Goal: Task Accomplishment & Management: Manage account settings

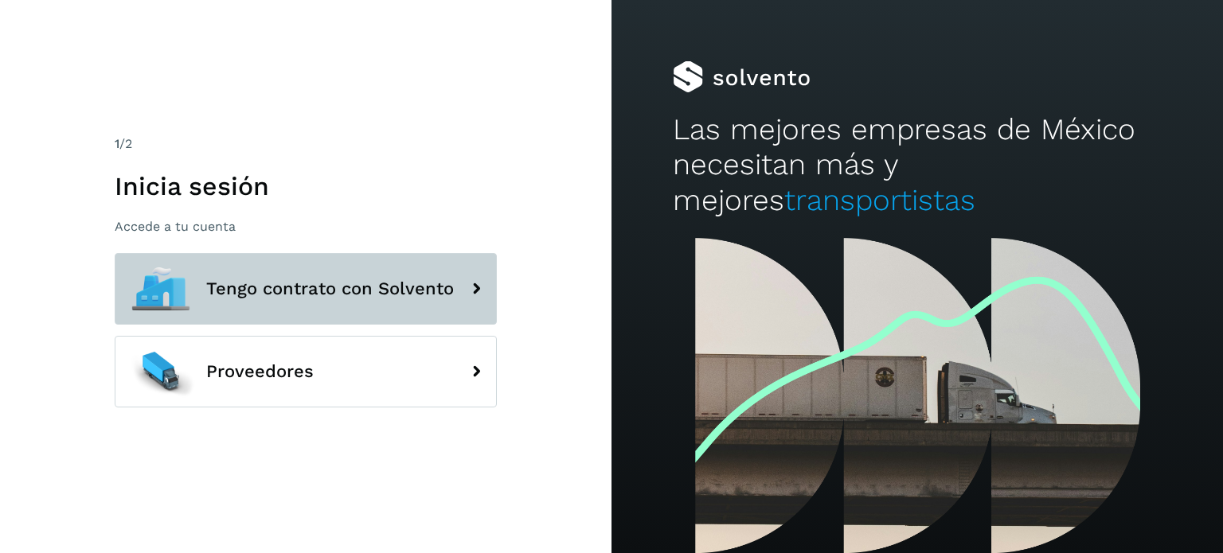
click at [318, 264] on button "Tengo contrato con Solvento" at bounding box center [306, 289] width 382 height 72
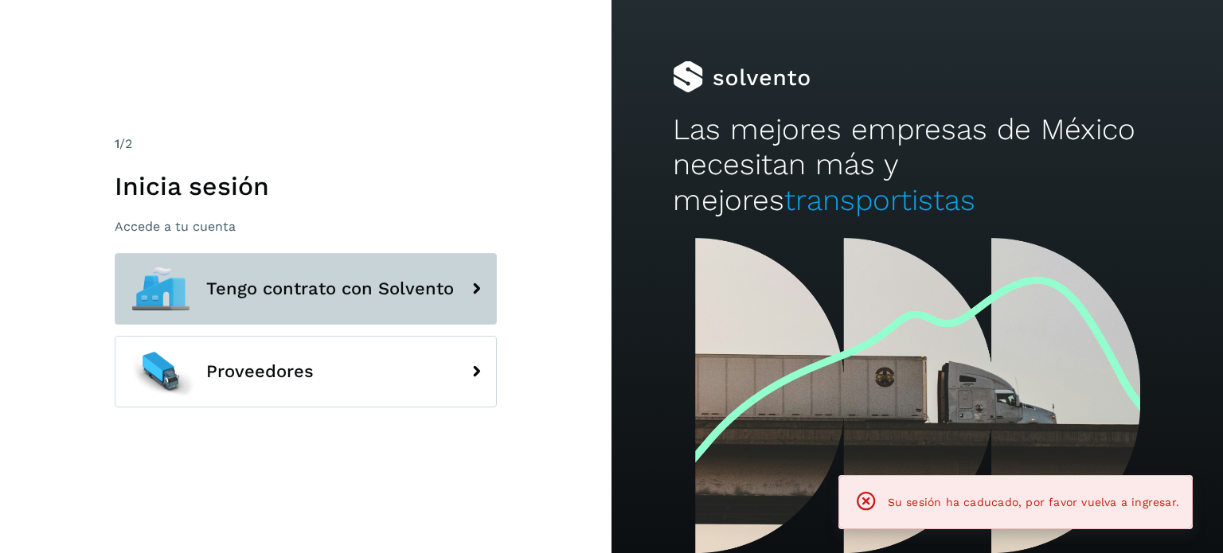
click at [356, 293] on span "Tengo contrato con Solvento" at bounding box center [330, 288] width 248 height 19
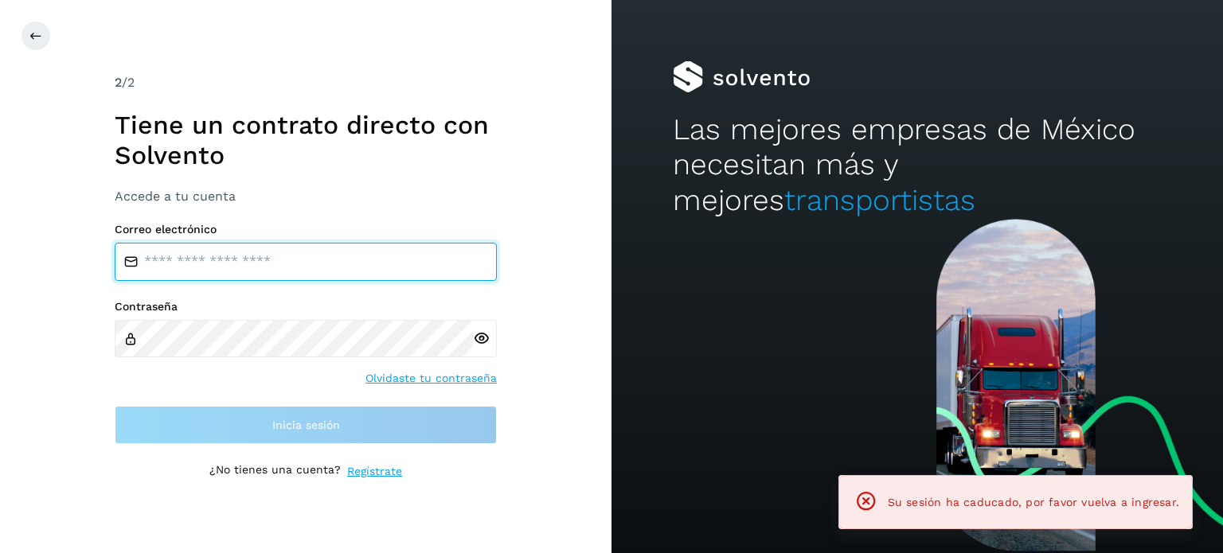
click at [349, 254] on input "email" at bounding box center [306, 262] width 382 height 38
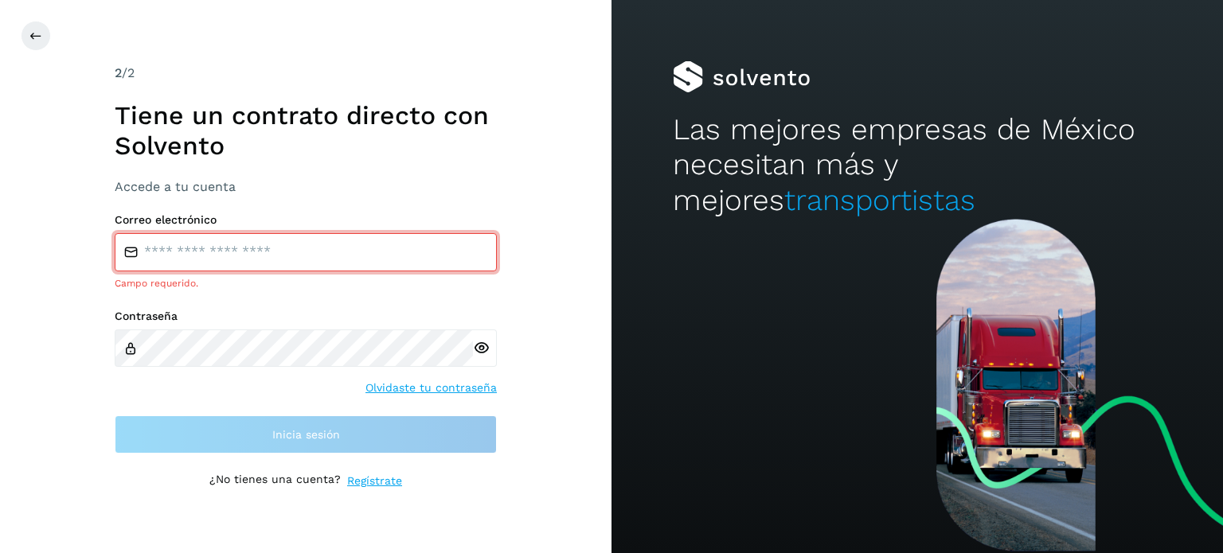
type input "**********"
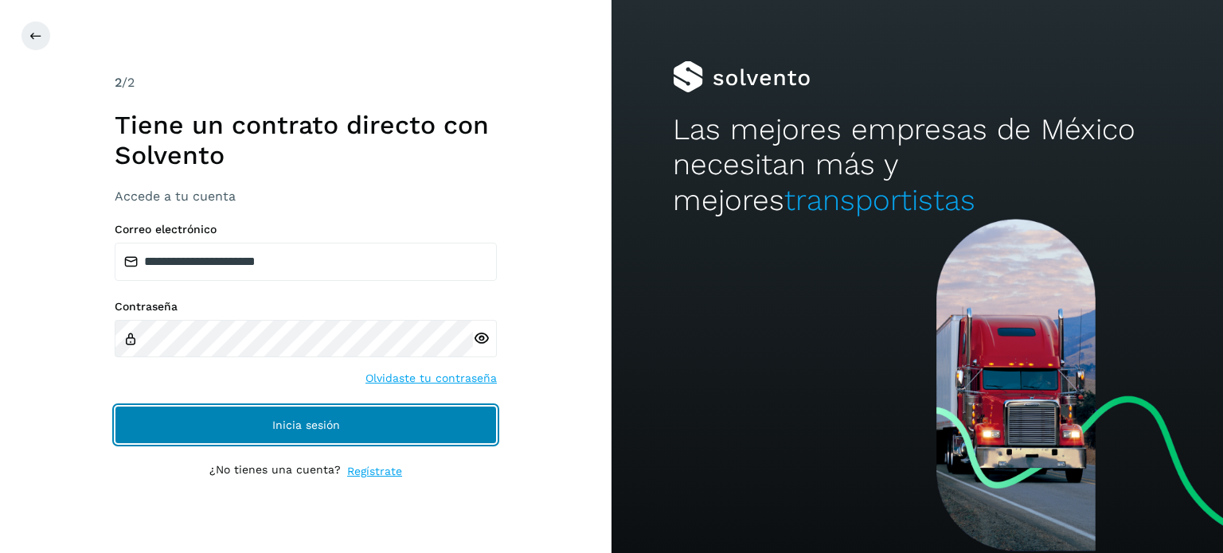
click at [291, 408] on button "Inicia sesión" at bounding box center [306, 425] width 382 height 38
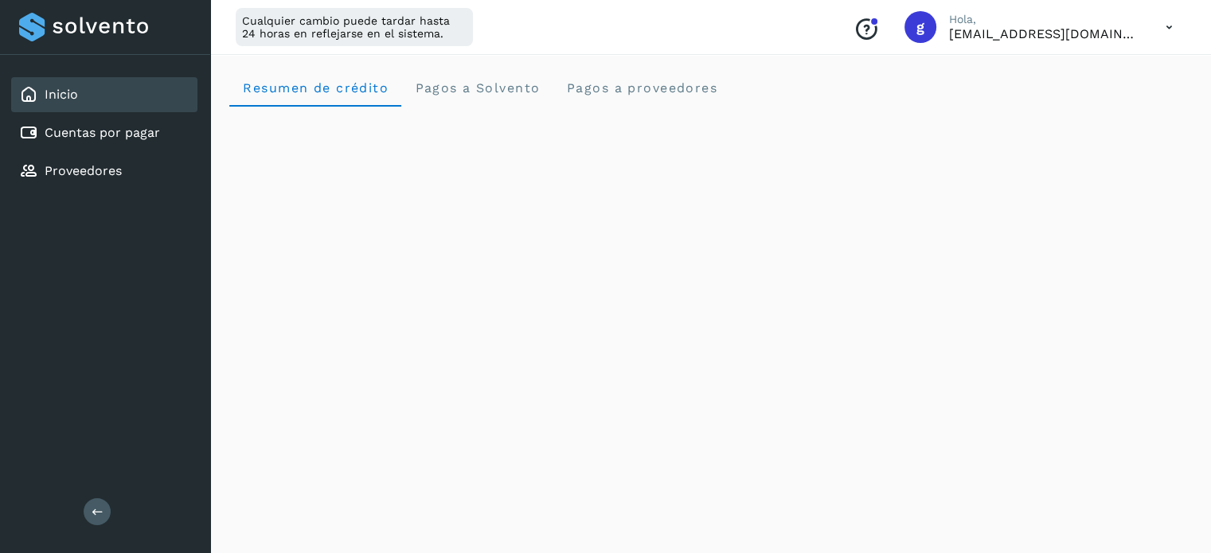
click at [1178, 21] on icon at bounding box center [1169, 27] width 33 height 33
click at [1080, 107] on div "Cerrar sesión" at bounding box center [1089, 103] width 189 height 30
